Goal: Download file/media

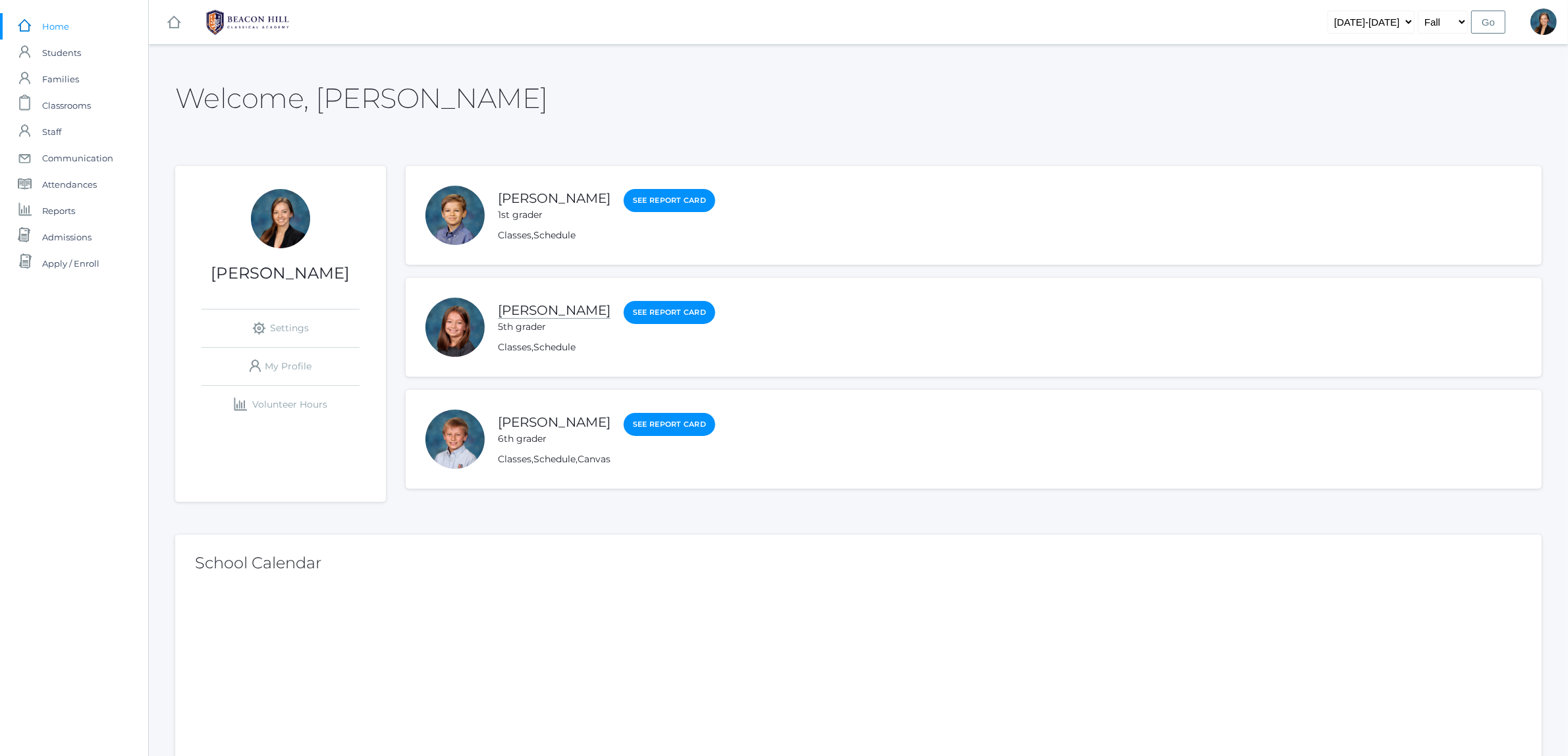
click at [521, 314] on link "[PERSON_NAME]" at bounding box center [555, 311] width 113 height 17
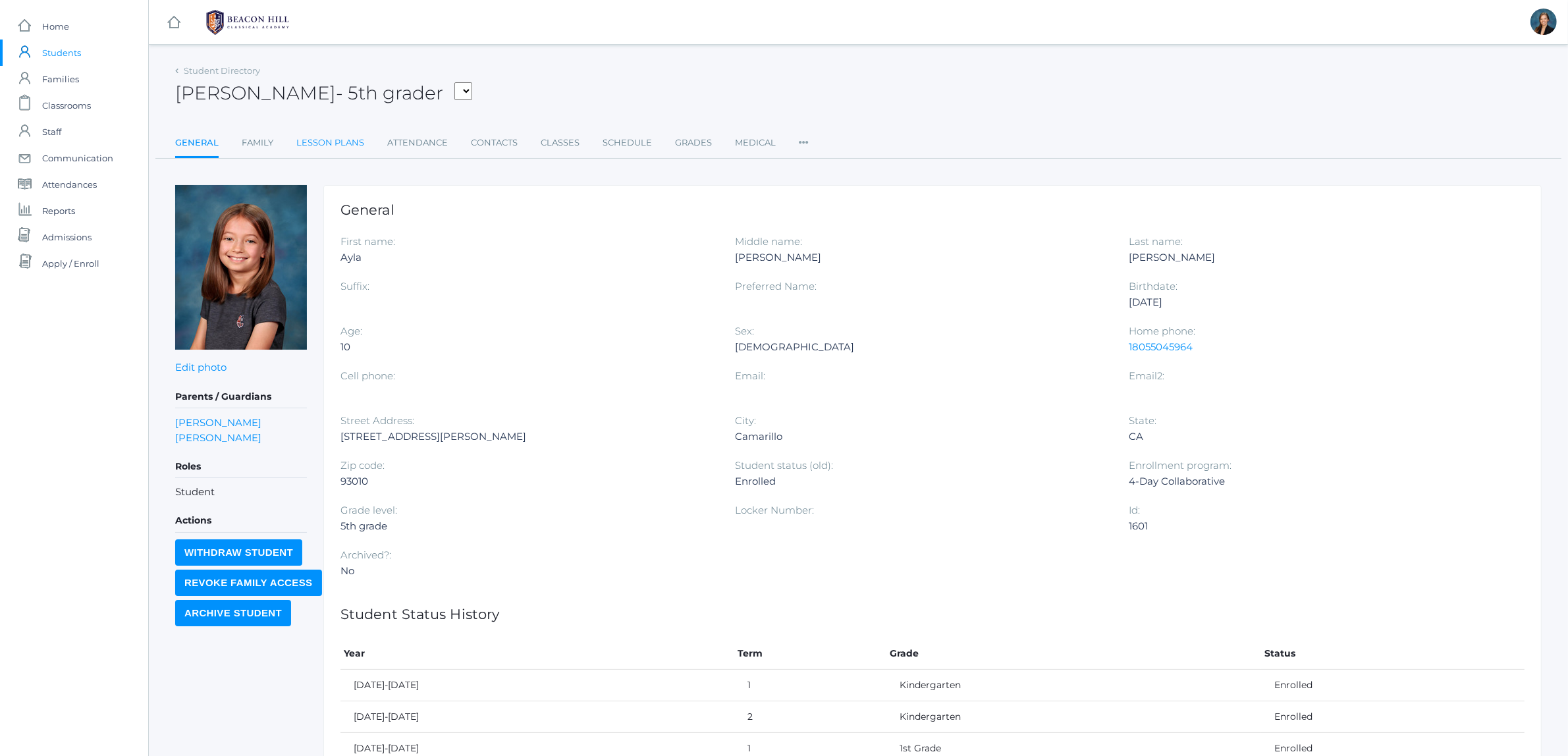
click at [331, 134] on link "Lesson Plans" at bounding box center [330, 143] width 68 height 26
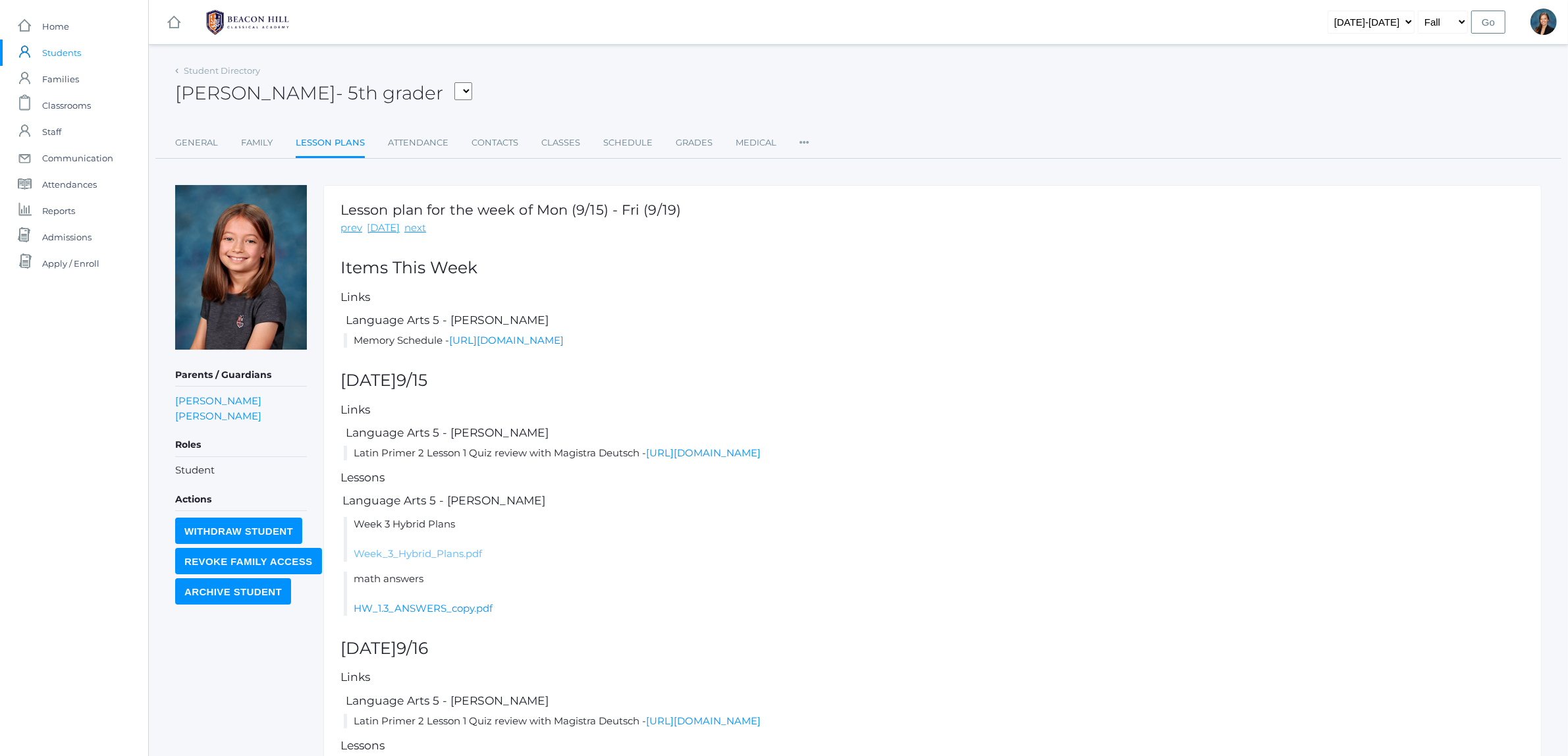
click at [455, 551] on link "Week_3_Hybrid_Plans.pdf" at bounding box center [418, 554] width 129 height 12
click at [51, 27] on span "Home" at bounding box center [56, 26] width 27 height 26
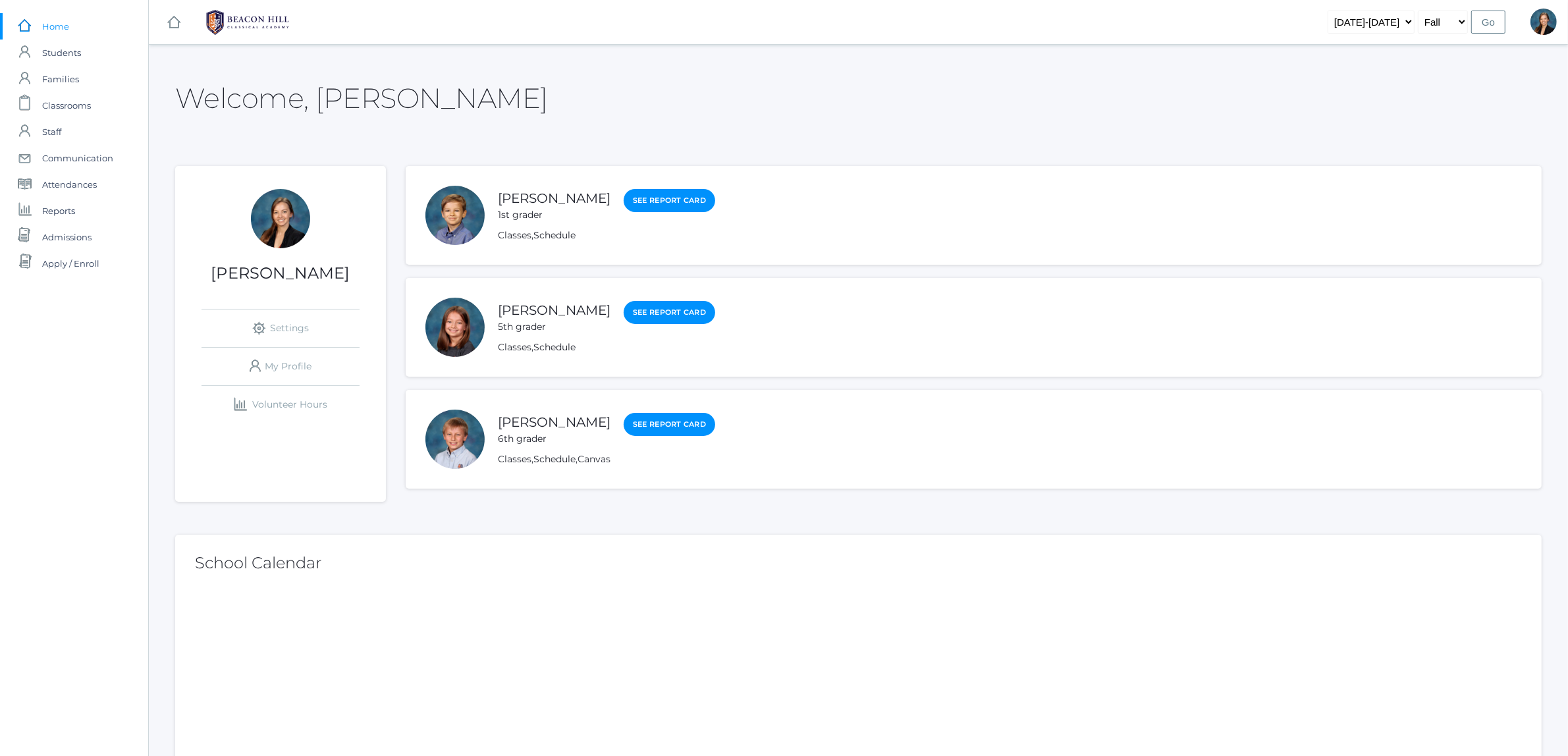
click at [556, 189] on div "[PERSON_NAME] 1st grader" at bounding box center [555, 206] width 113 height 34
click at [549, 197] on link "[PERSON_NAME]" at bounding box center [555, 198] width 113 height 17
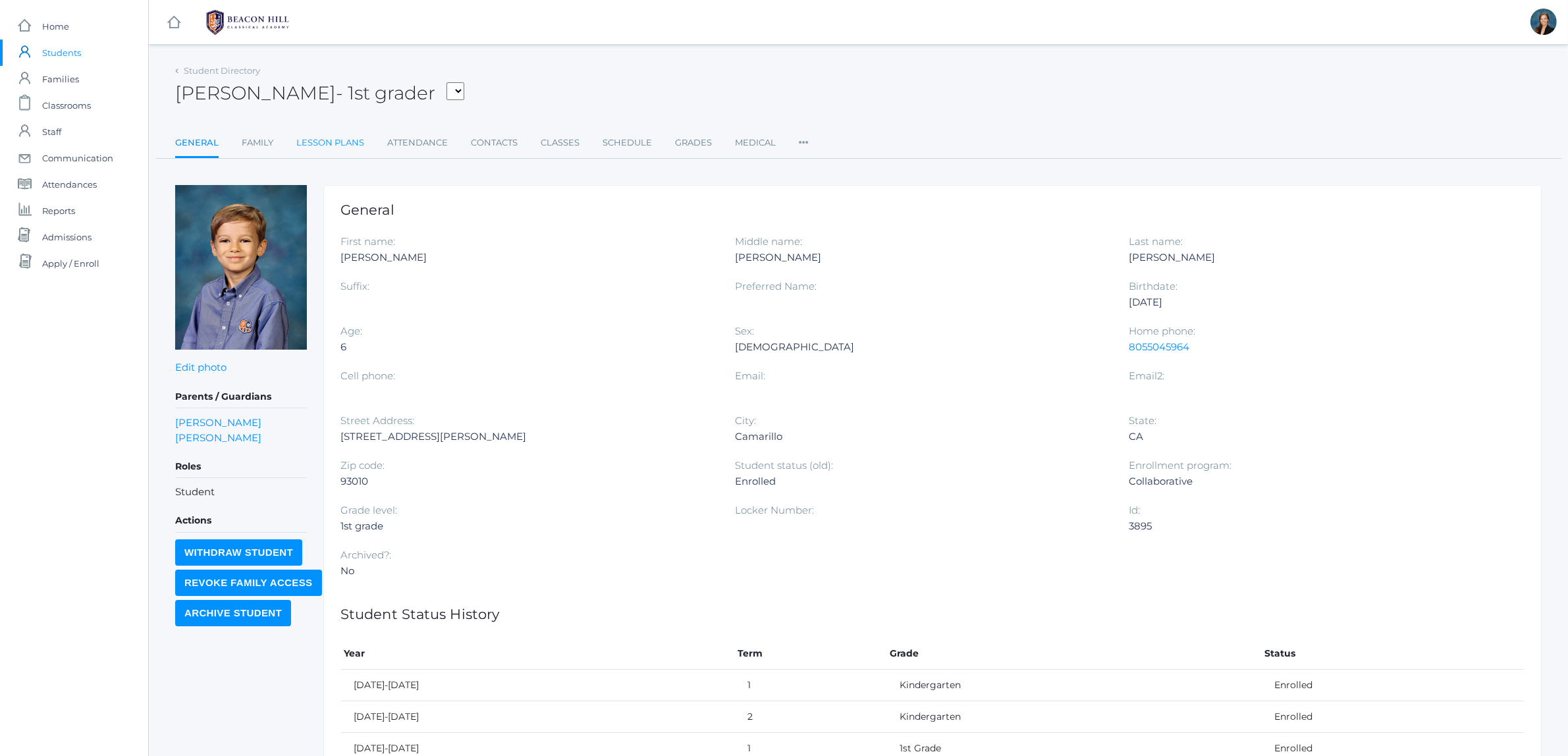
click at [310, 140] on link "Lesson Plans" at bounding box center [330, 143] width 68 height 26
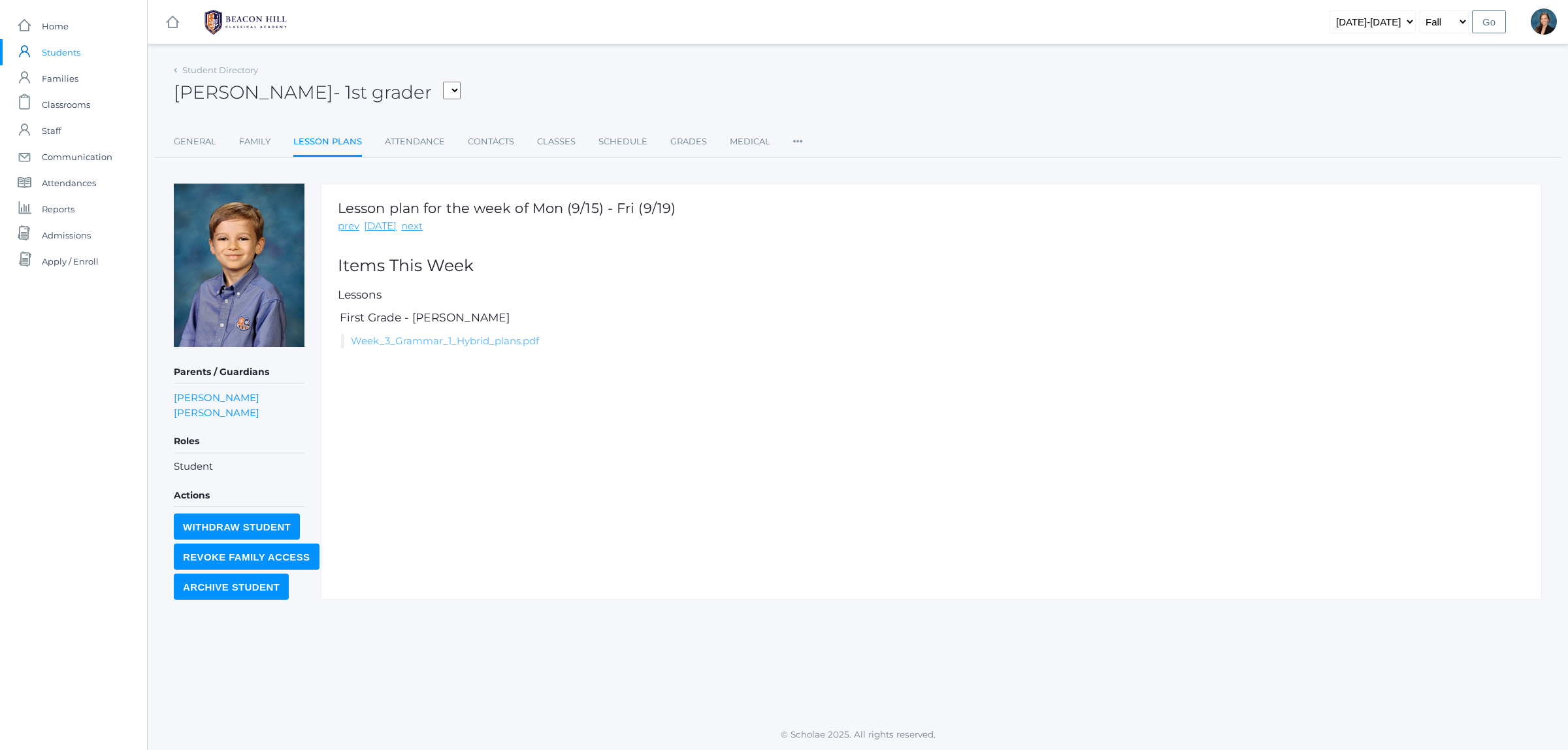
click at [505, 339] on link "Week_3_Grammar_1_Hybrid_plans.pdf" at bounding box center [444, 340] width 188 height 12
